Goal: Task Accomplishment & Management: Manage account settings

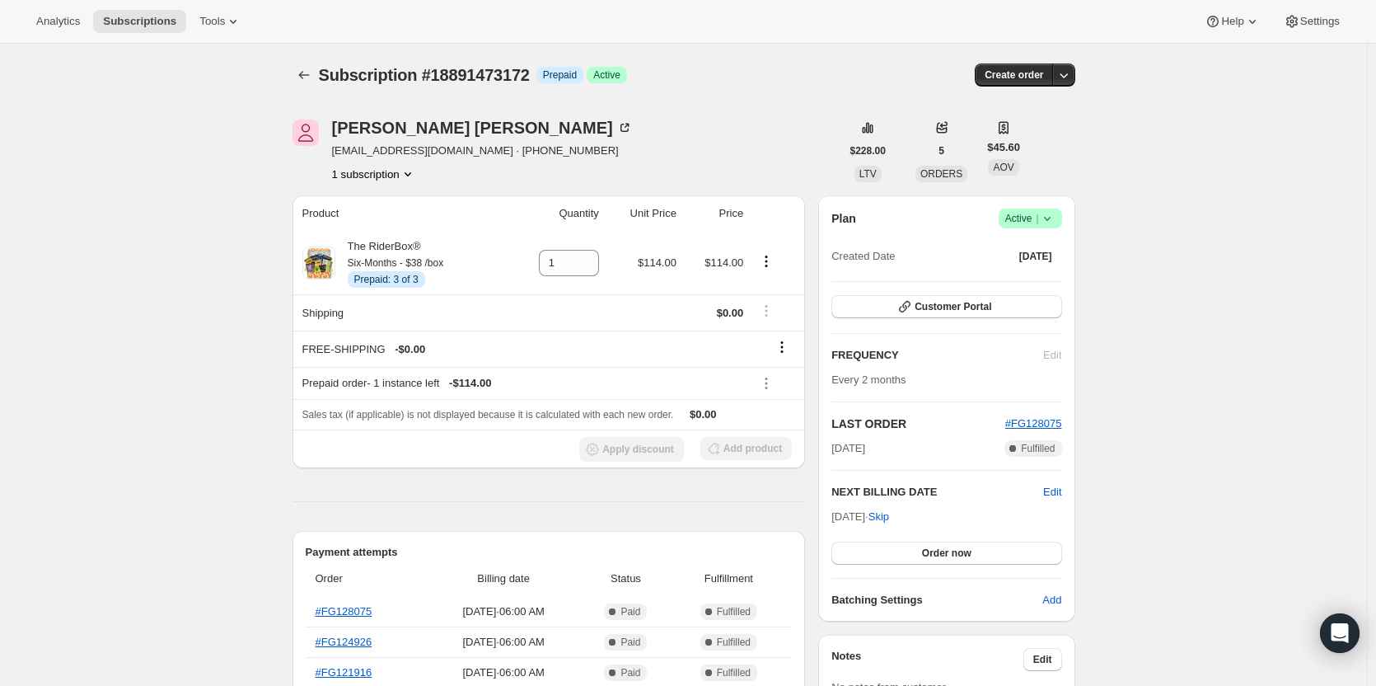
click at [1048, 225] on icon at bounding box center [1047, 218] width 16 height 16
click at [1025, 287] on span "Cancel subscription" at bounding box center [1035, 279] width 93 height 16
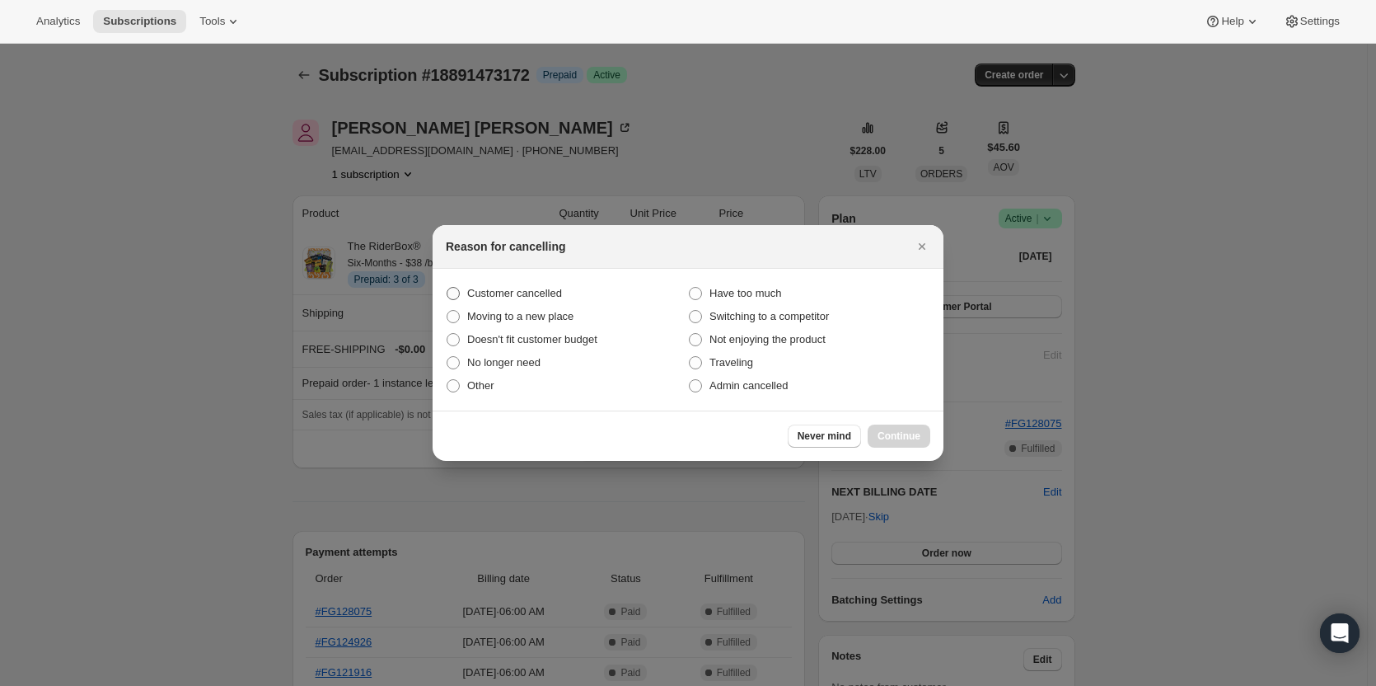
click at [518, 293] on span "Customer cancelled" at bounding box center [514, 293] width 95 height 12
click at [448, 288] on input "Customer cancelled" at bounding box center [447, 287] width 1 height 1
radio input "true"
click at [900, 459] on div "Never mind Continue" at bounding box center [688, 435] width 511 height 50
click at [889, 448] on div "Never mind Continue" at bounding box center [688, 435] width 511 height 50
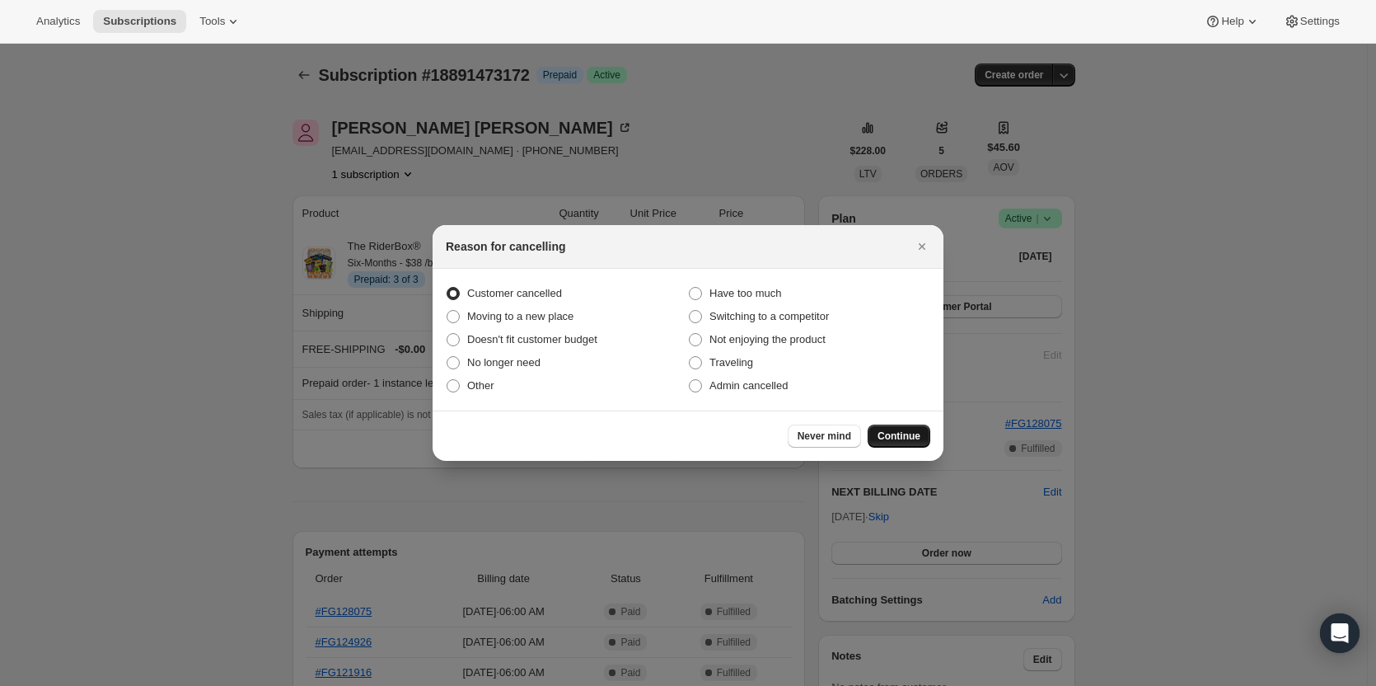
click at [885, 443] on button "Continue" at bounding box center [899, 435] width 63 height 23
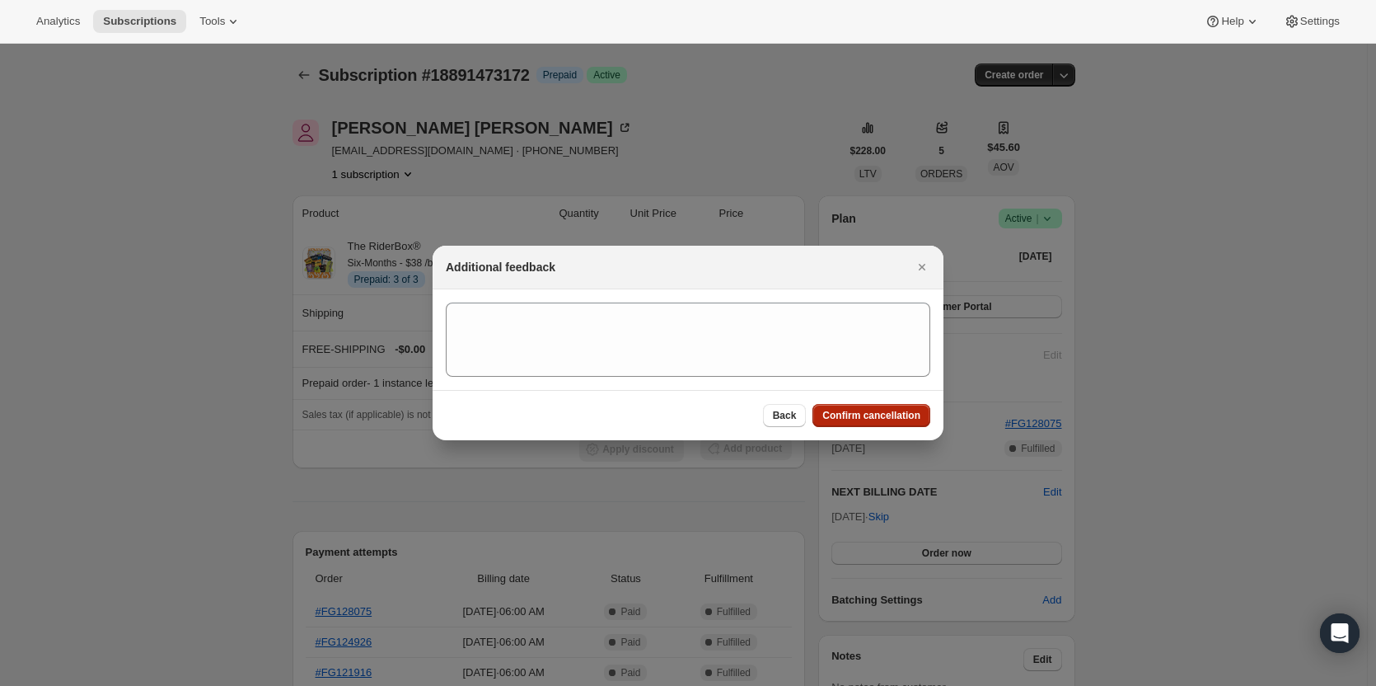
click at [867, 419] on span "Confirm cancellation" at bounding box center [872, 415] width 98 height 13
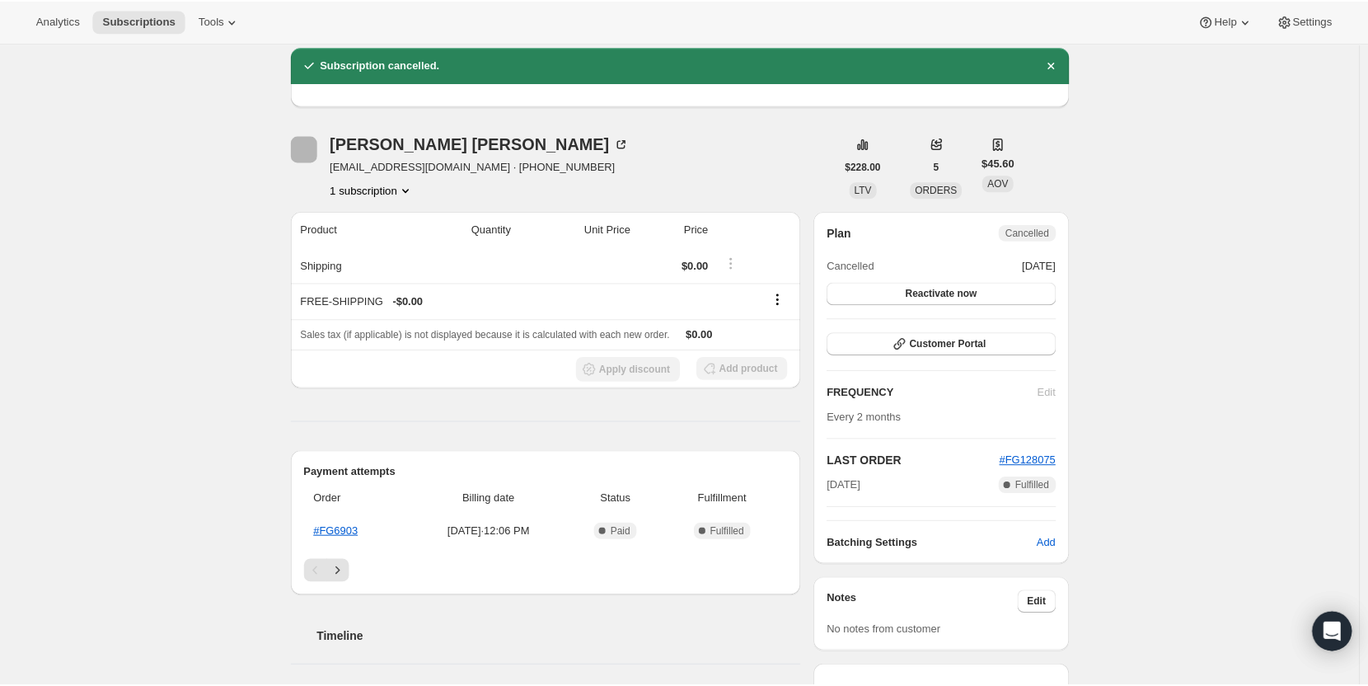
scroll to position [167, 0]
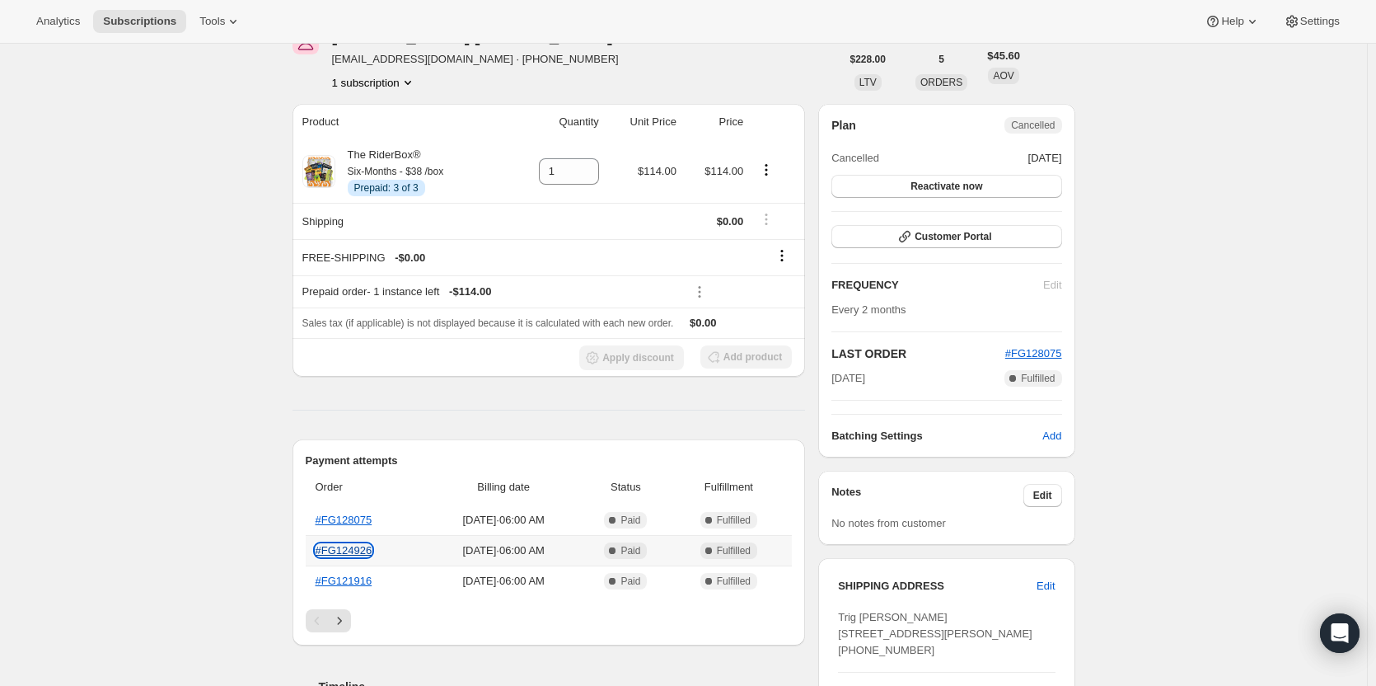
click at [355, 547] on link "#FG124926" at bounding box center [344, 550] width 57 height 12
